Goal: Obtain resource: Obtain resource

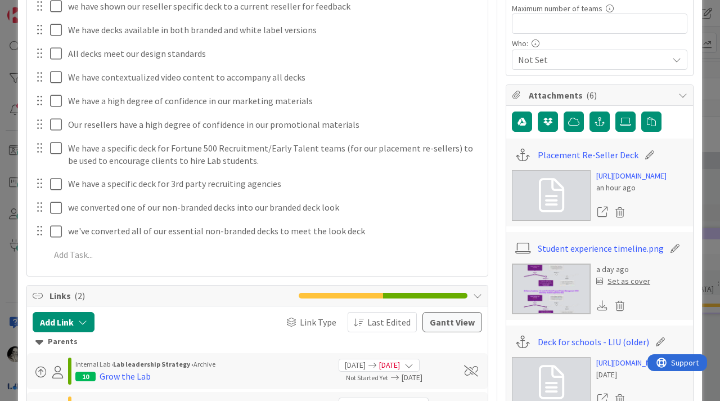
scroll to position [308, 0]
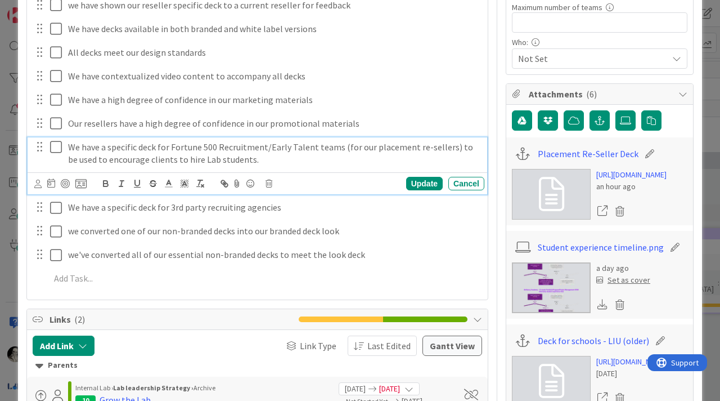
click at [235, 151] on p "We have a specific deck for Fortune 500 Recruitment/Early Talent teams (for our…" at bounding box center [274, 153] width 412 height 25
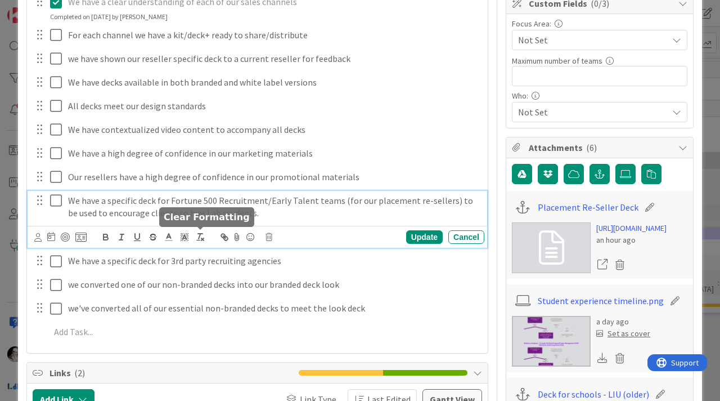
scroll to position [257, 0]
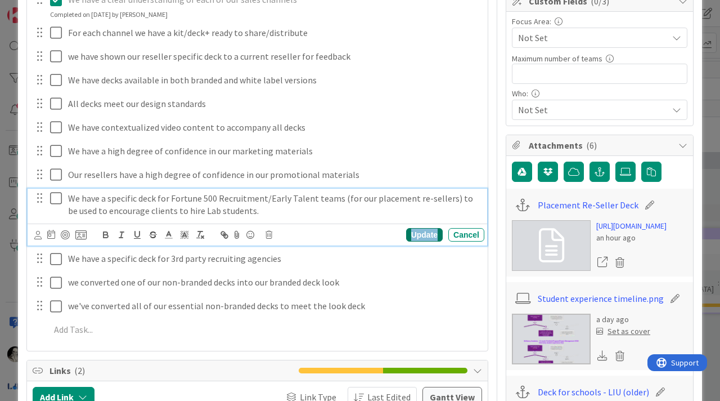
click at [420, 232] on div "Update" at bounding box center [424, 235] width 37 height 14
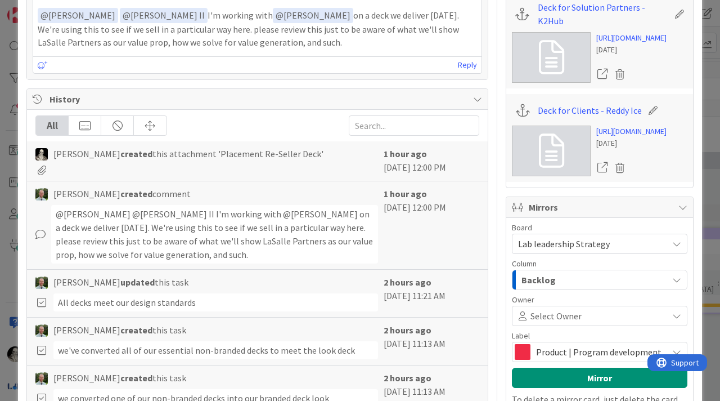
scroll to position [823, 0]
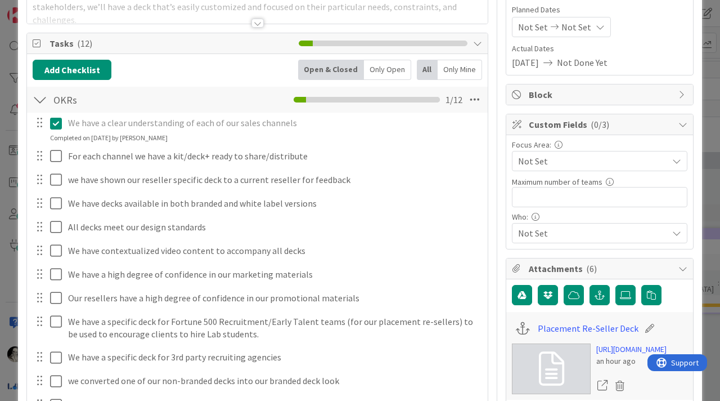
scroll to position [0, 0]
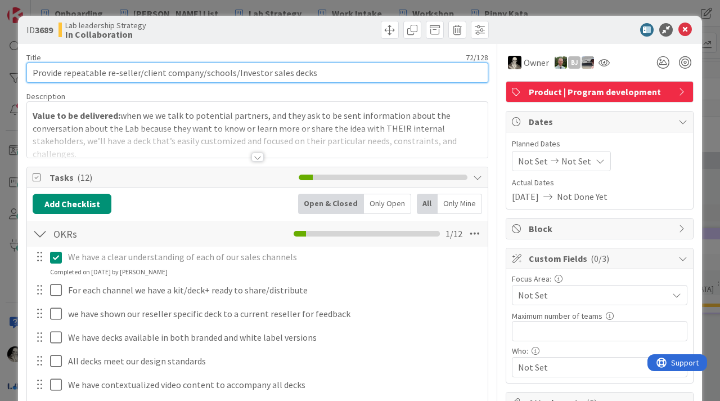
click at [331, 73] on input "Provide repeatable re-seller/client company/schools/Investor sales decks" at bounding box center [257, 72] width 462 height 20
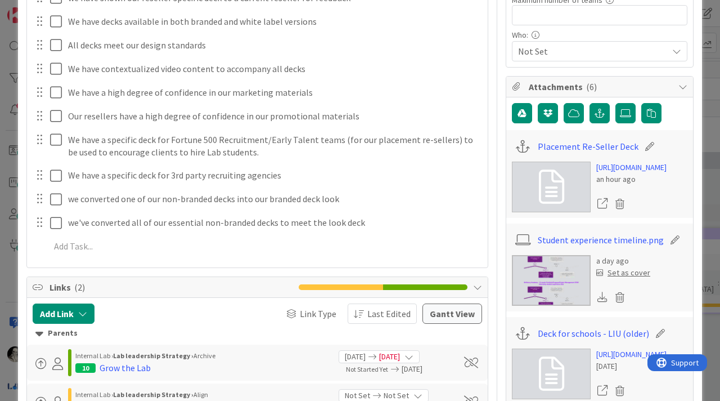
scroll to position [317, 0]
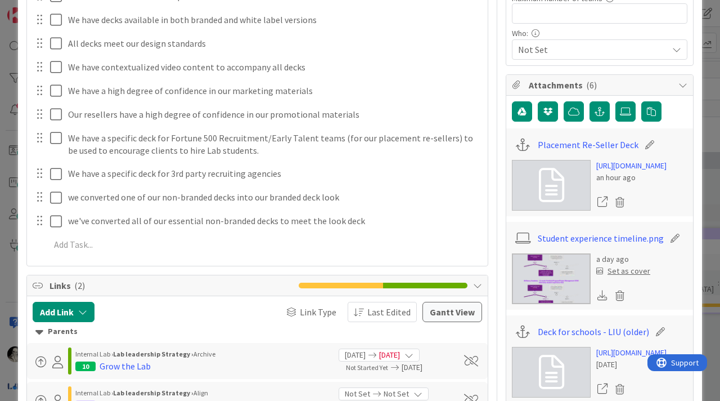
type input "Provide repeatable re-seller/client company/schools/Investor sales decks/1-page…"
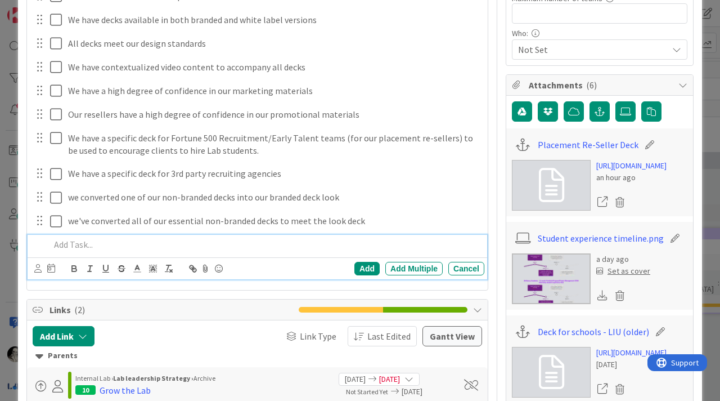
click at [83, 240] on p at bounding box center [265, 244] width 430 height 13
click at [367, 268] on div "Add" at bounding box center [366, 269] width 25 height 14
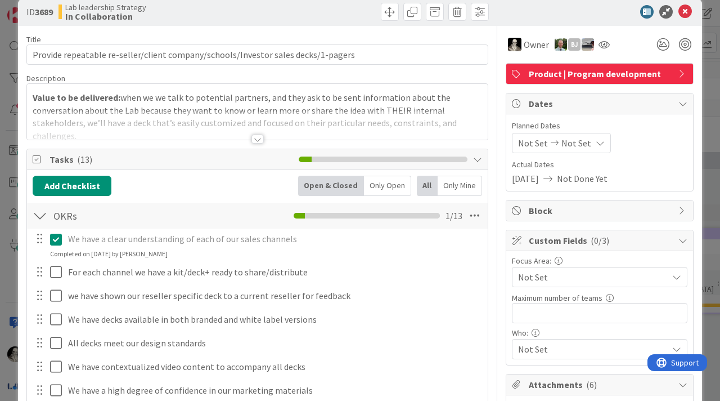
scroll to position [0, 0]
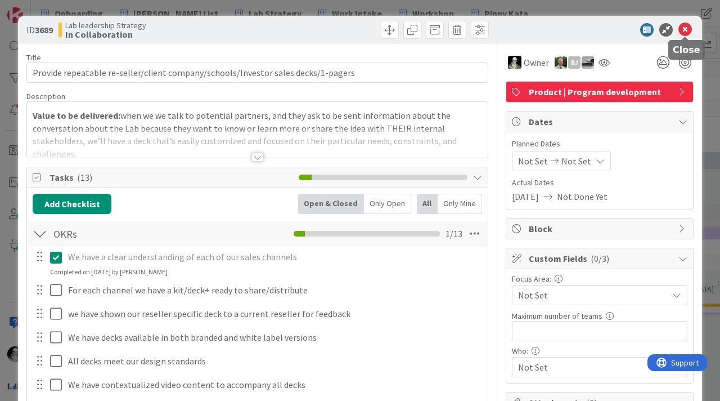
click at [685, 30] on icon at bounding box center [686, 30] width 14 height 14
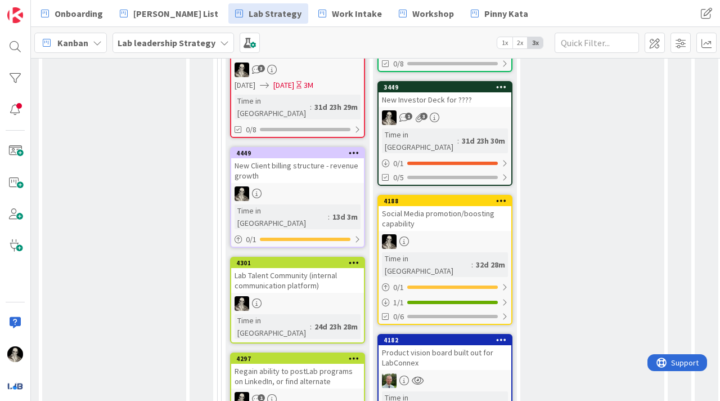
scroll to position [280, 739]
